Goal: Task Accomplishment & Management: Manage account settings

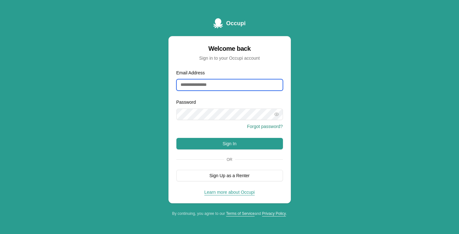
type input "**********"
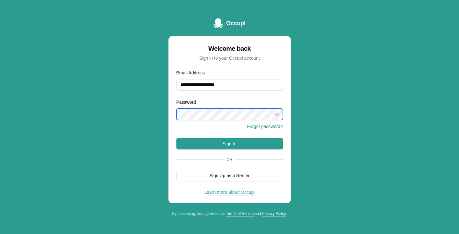
click at [229, 143] on button "Sign In" at bounding box center [229, 143] width 107 height 11
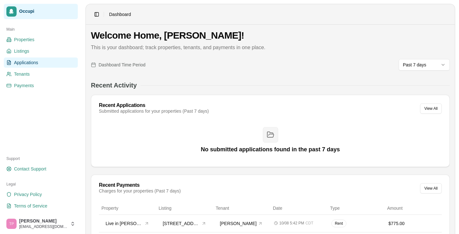
click at [20, 62] on span "Applications" at bounding box center [26, 62] width 24 height 6
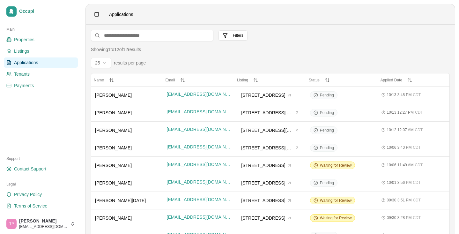
click at [28, 62] on span "Applications" at bounding box center [26, 62] width 24 height 6
